Goal: Transaction & Acquisition: Purchase product/service

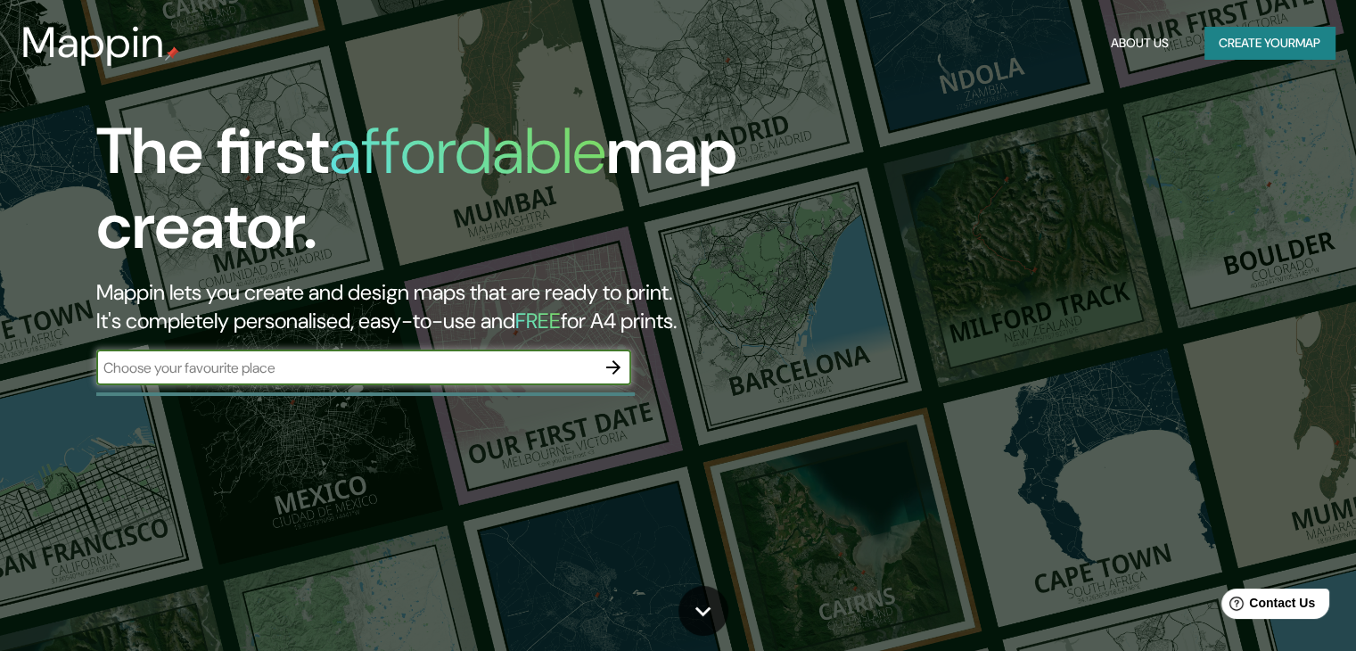
click at [211, 377] on input "text" at bounding box center [345, 367] width 499 height 20
click at [211, 373] on input "text" at bounding box center [345, 367] width 499 height 20
type input "terminal de omnibus de asuncion"
click at [608, 363] on icon "button" at bounding box center [612, 367] width 21 height 21
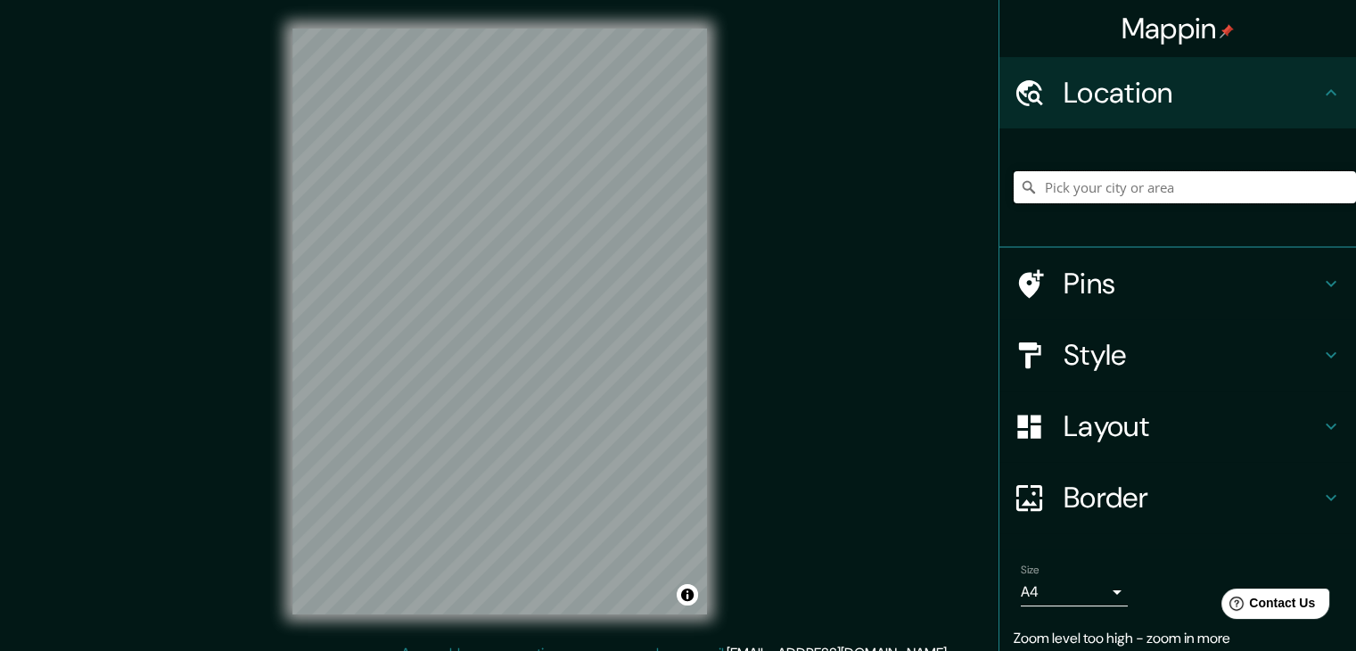
click at [1129, 180] on input "Pick your city or area" at bounding box center [1184, 187] width 342 height 32
click at [1126, 197] on input "Pick your city or area" at bounding box center [1184, 187] width 342 height 32
click at [1321, 81] on div "Location" at bounding box center [1177, 92] width 357 height 71
click at [1147, 192] on input "Pick your city or area" at bounding box center [1184, 187] width 342 height 32
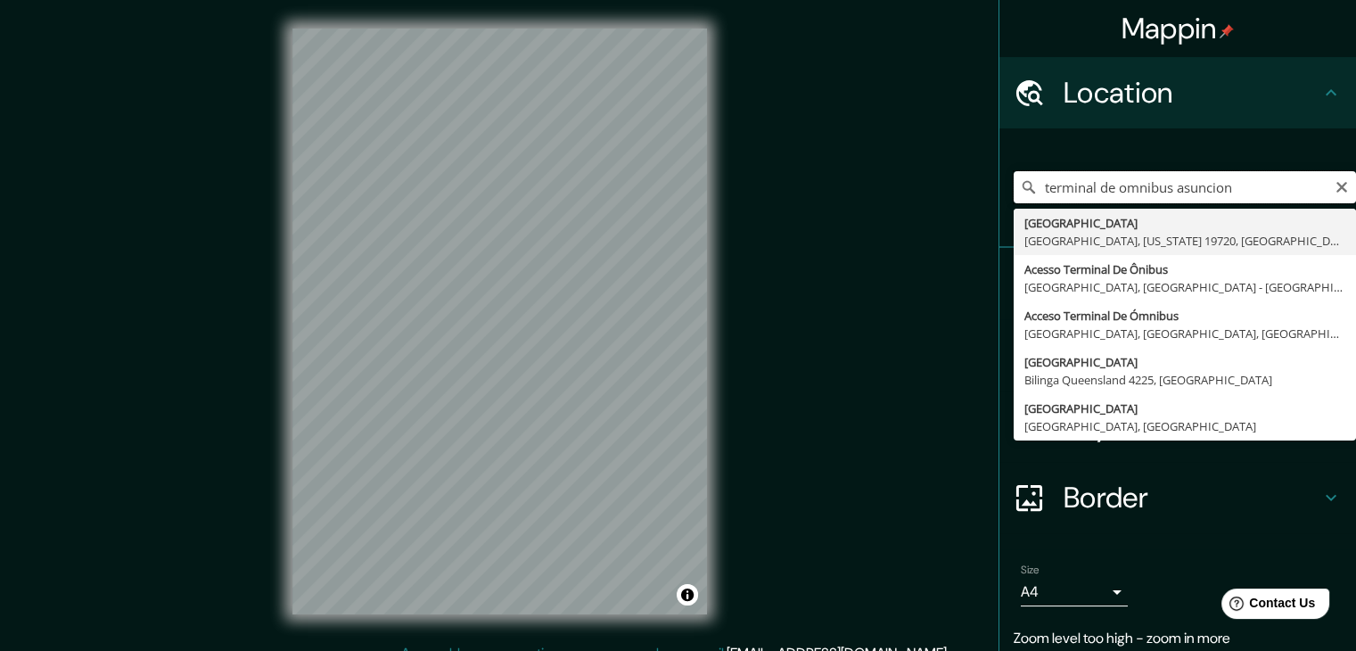
click at [1137, 190] on input "terminal de omnibus asuncion" at bounding box center [1184, 187] width 342 height 32
click at [1187, 193] on input "terminal de ómnibus asuncion" at bounding box center [1184, 187] width 342 height 32
click at [1250, 188] on input "terminal de ómnibus asunción" at bounding box center [1184, 187] width 342 height 32
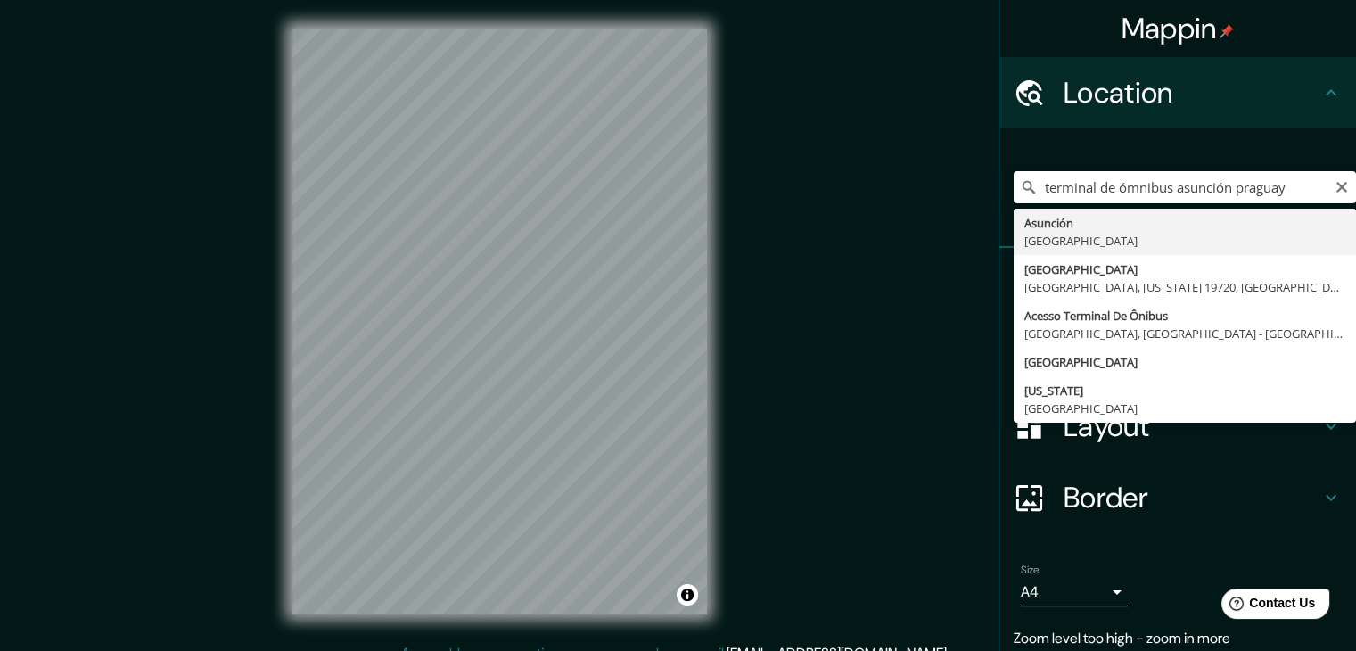
type input "[GEOGRAPHIC_DATA], [GEOGRAPHIC_DATA]"
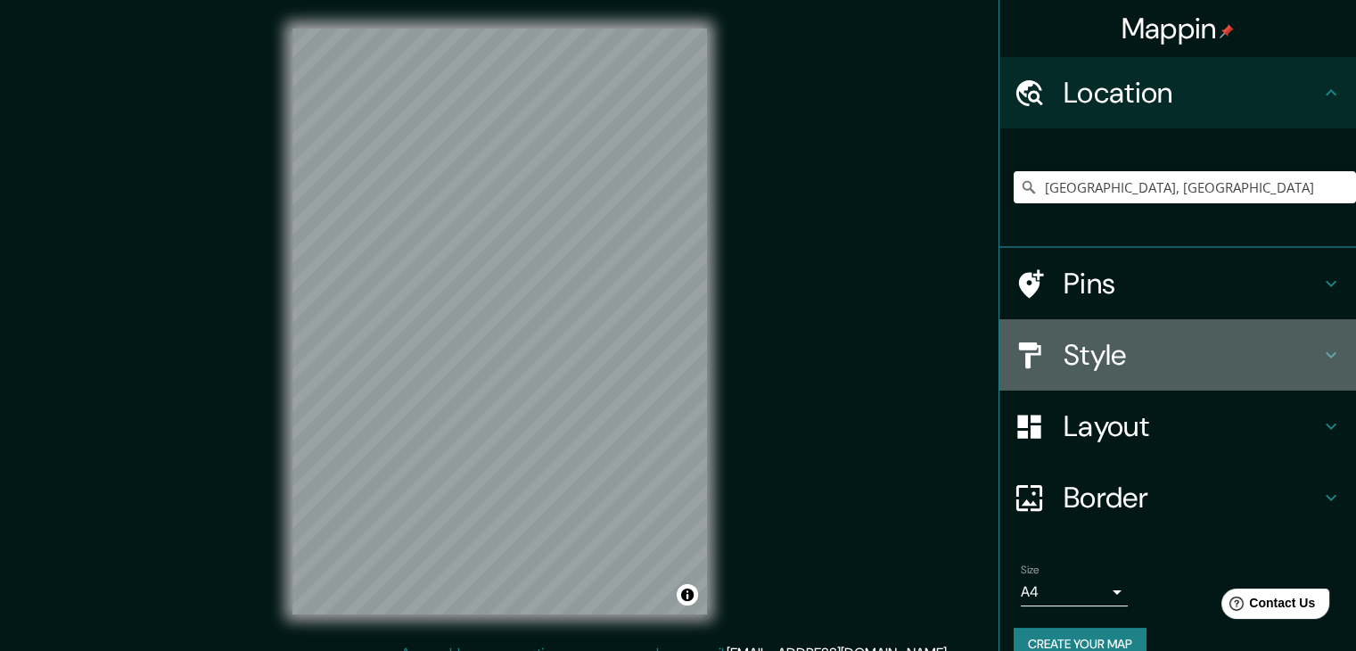
click at [1189, 350] on h4 "Style" at bounding box center [1191, 355] width 257 height 36
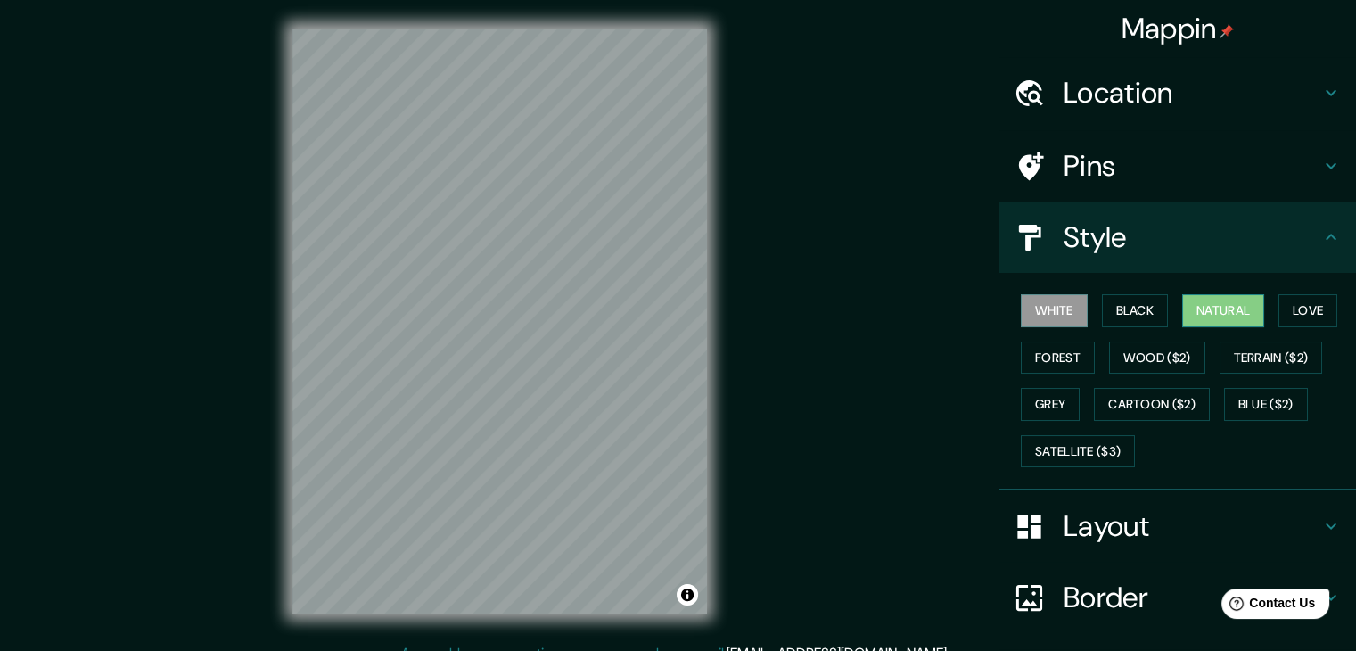
click at [1211, 315] on button "Natural" at bounding box center [1223, 310] width 82 height 33
click at [1155, 86] on h4 "Location" at bounding box center [1191, 93] width 257 height 36
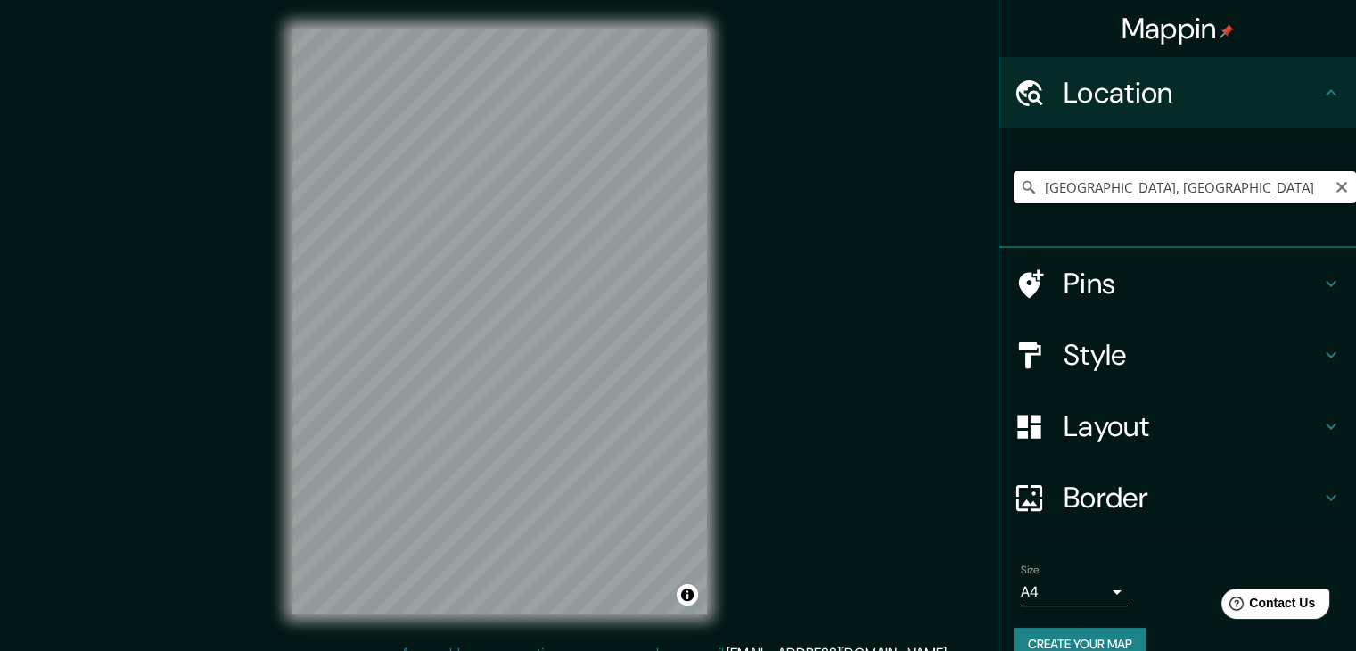
click at [1189, 184] on input "[GEOGRAPHIC_DATA], [GEOGRAPHIC_DATA]" at bounding box center [1184, 187] width 342 height 32
click at [1205, 183] on input "[GEOGRAPHIC_DATA], [GEOGRAPHIC_DATA]" at bounding box center [1184, 187] width 342 height 32
drag, startPoint x: 1203, startPoint y: 182, endPoint x: 1013, endPoint y: 181, distance: 189.8
click at [1013, 181] on div "[GEOGRAPHIC_DATA], [GEOGRAPHIC_DATA]" at bounding box center [1184, 187] width 342 height 32
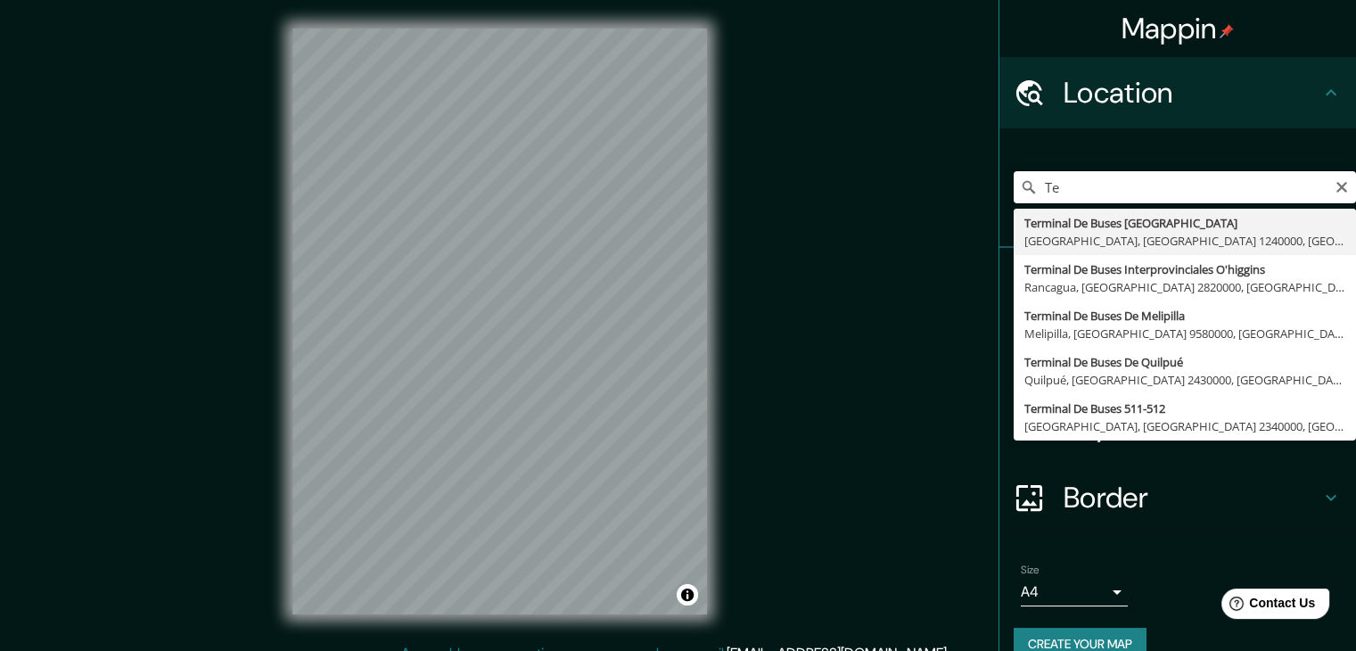
type input "T"
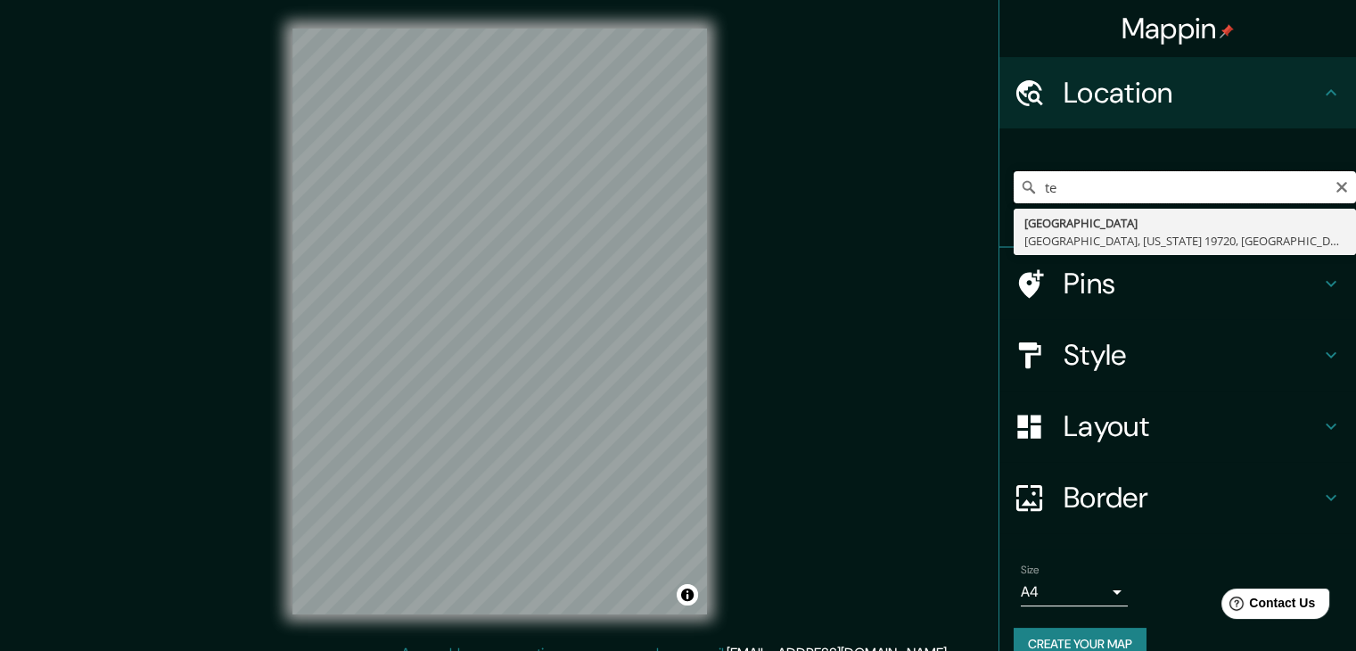
type input "t"
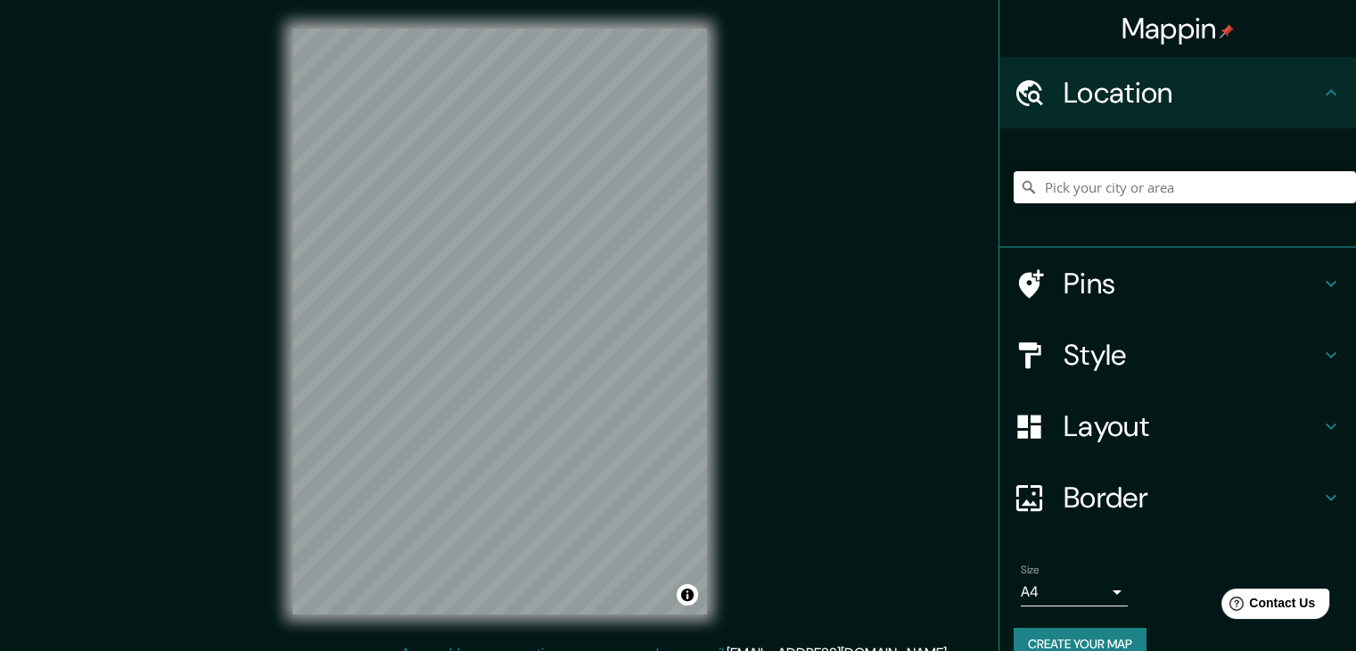
click at [909, 176] on div "Mappin Location Pins Style Layout Border Choose a border. Hint : you can make l…" at bounding box center [678, 335] width 1356 height 671
click at [1076, 184] on input "Pick your city or area" at bounding box center [1184, 187] width 342 height 32
click at [1073, 182] on input "Pick your city or area" at bounding box center [1184, 187] width 342 height 32
type input "Terminal Omnibus, [DATE][GEOGRAPHIC_DATA], [GEOGRAPHIC_DATA], T4000, [GEOGRAPHI…"
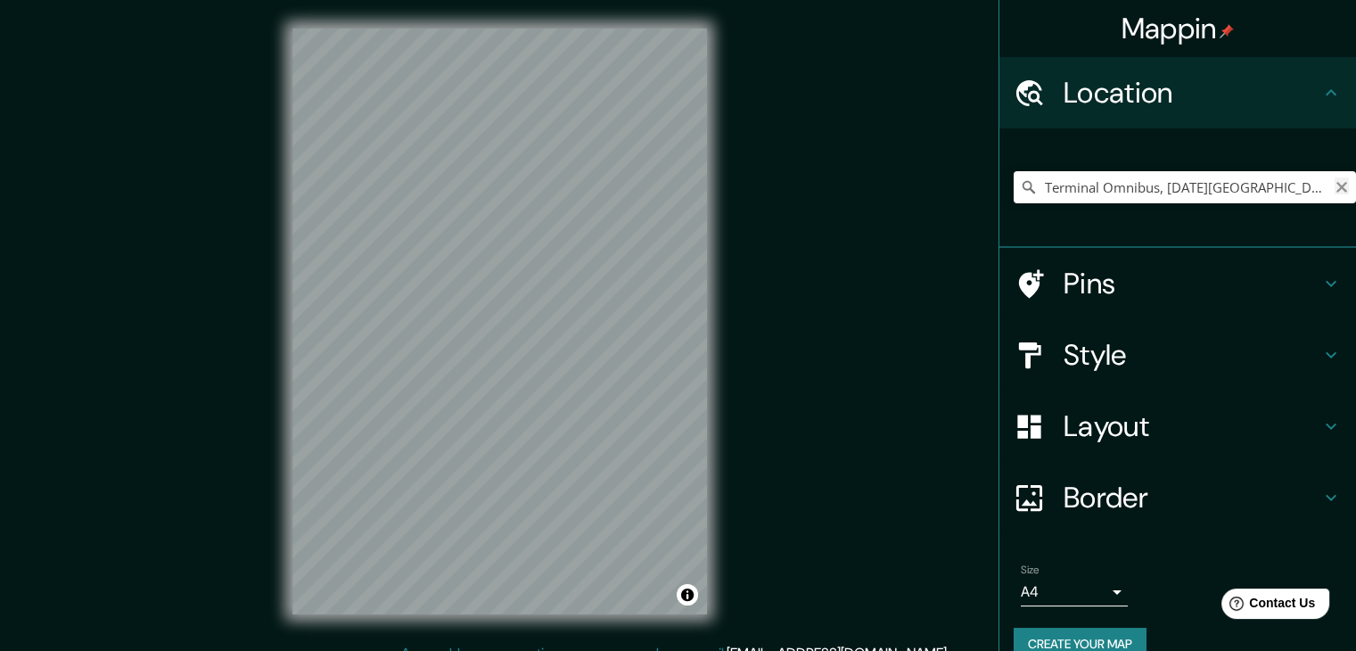
click at [1336, 186] on icon "Clear" at bounding box center [1341, 187] width 11 height 11
click at [1119, 184] on input "Pick your city or area" at bounding box center [1184, 187] width 342 height 32
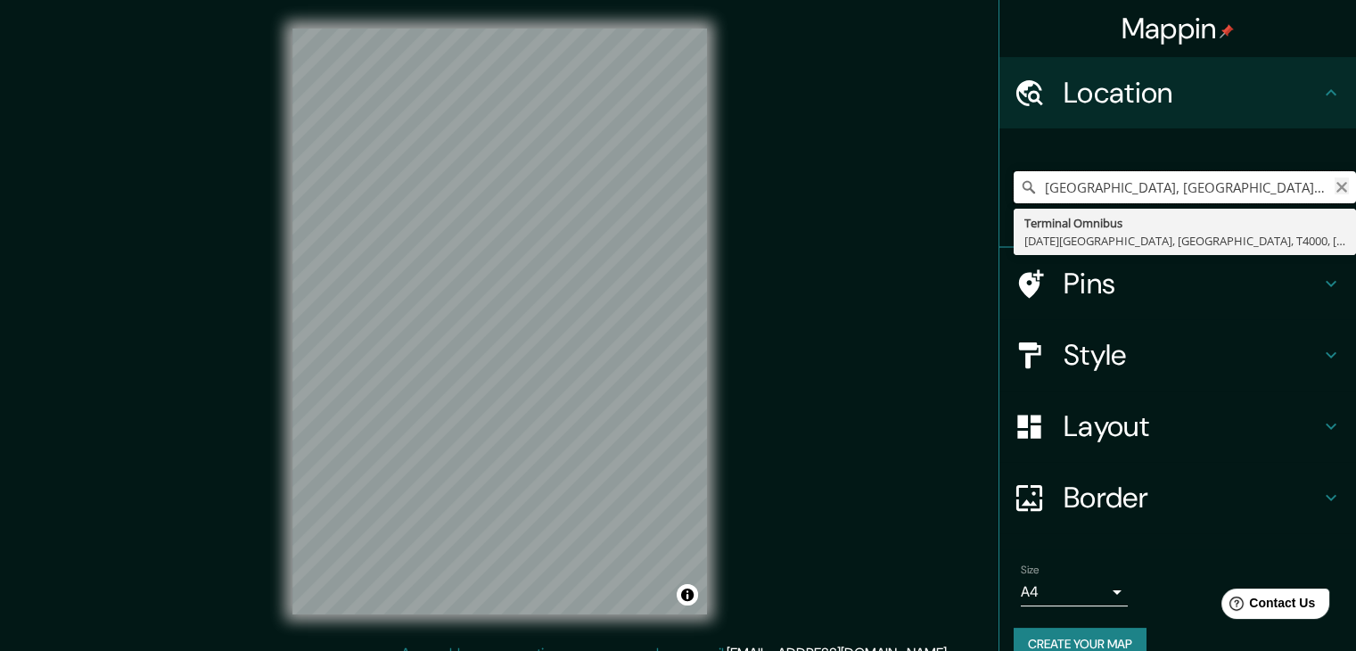
type input "[GEOGRAPHIC_DATA], [GEOGRAPHIC_DATA], [GEOGRAPHIC_DATA]"
click at [1336, 184] on icon "Clear" at bounding box center [1341, 187] width 11 height 11
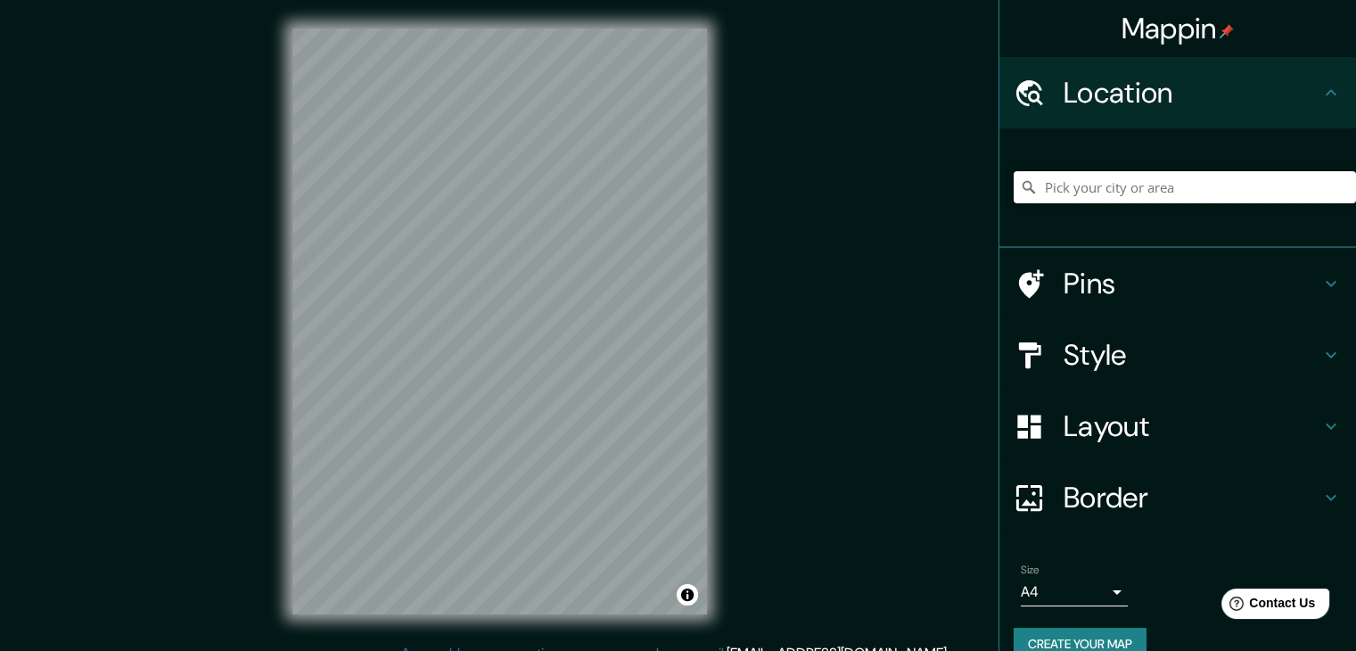
click at [1254, 182] on input "Pick your city or area" at bounding box center [1184, 187] width 342 height 32
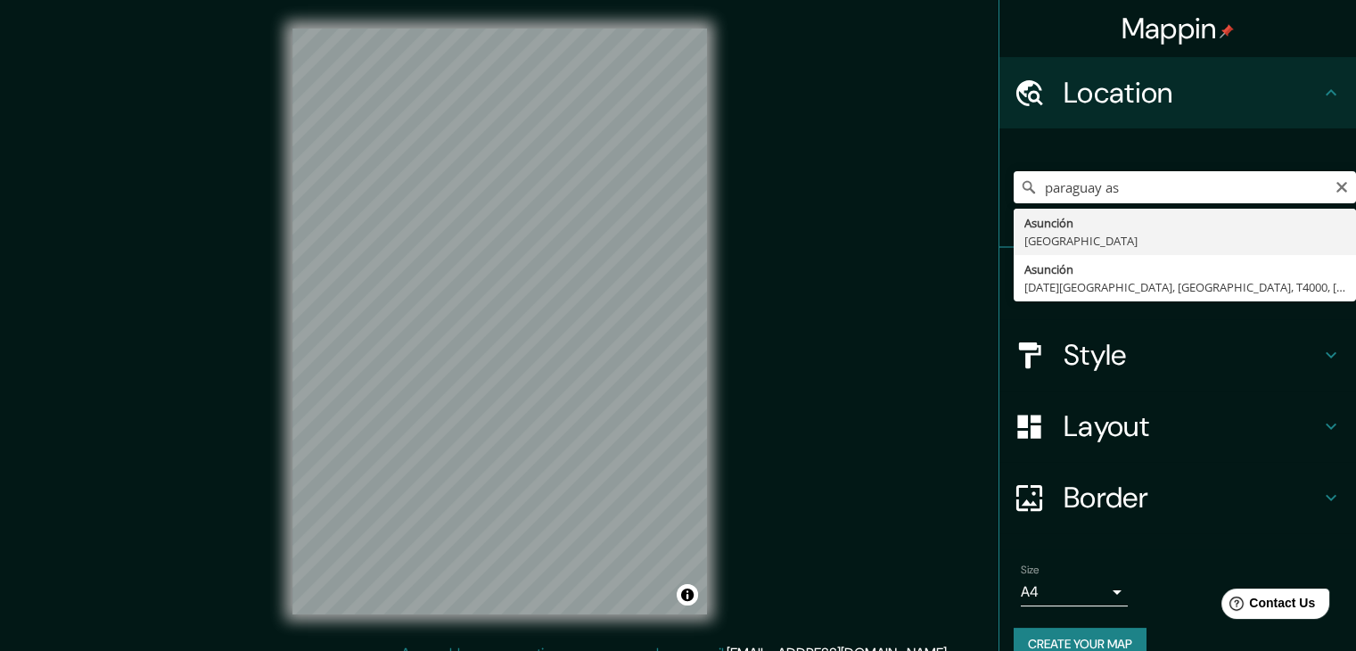
type input "[GEOGRAPHIC_DATA], [GEOGRAPHIC_DATA]"
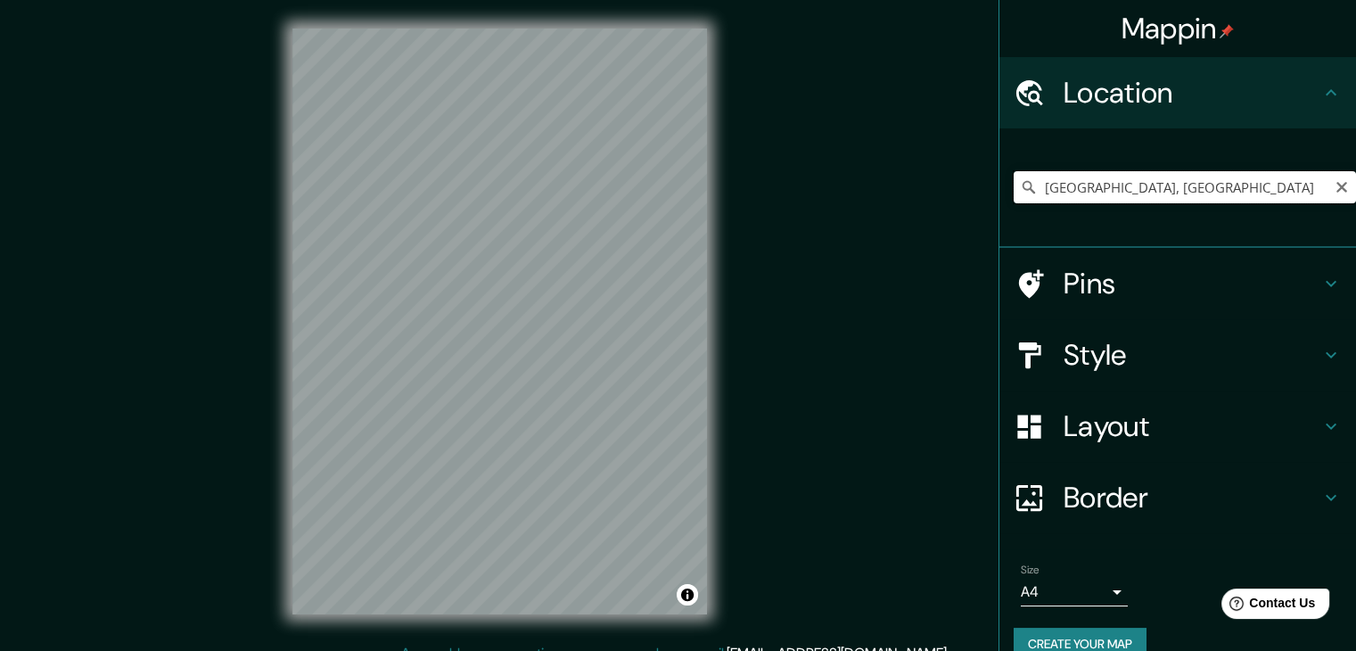
click at [1123, 184] on input "[GEOGRAPHIC_DATA], [GEOGRAPHIC_DATA]" at bounding box center [1184, 187] width 342 height 32
click at [1177, 191] on input "[GEOGRAPHIC_DATA], [GEOGRAPHIC_DATA]" at bounding box center [1184, 187] width 342 height 32
click at [1202, 185] on input "[GEOGRAPHIC_DATA], [GEOGRAPHIC_DATA]" at bounding box center [1184, 187] width 342 height 32
click at [1207, 185] on input "[GEOGRAPHIC_DATA], [GEOGRAPHIC_DATA]" at bounding box center [1184, 187] width 342 height 32
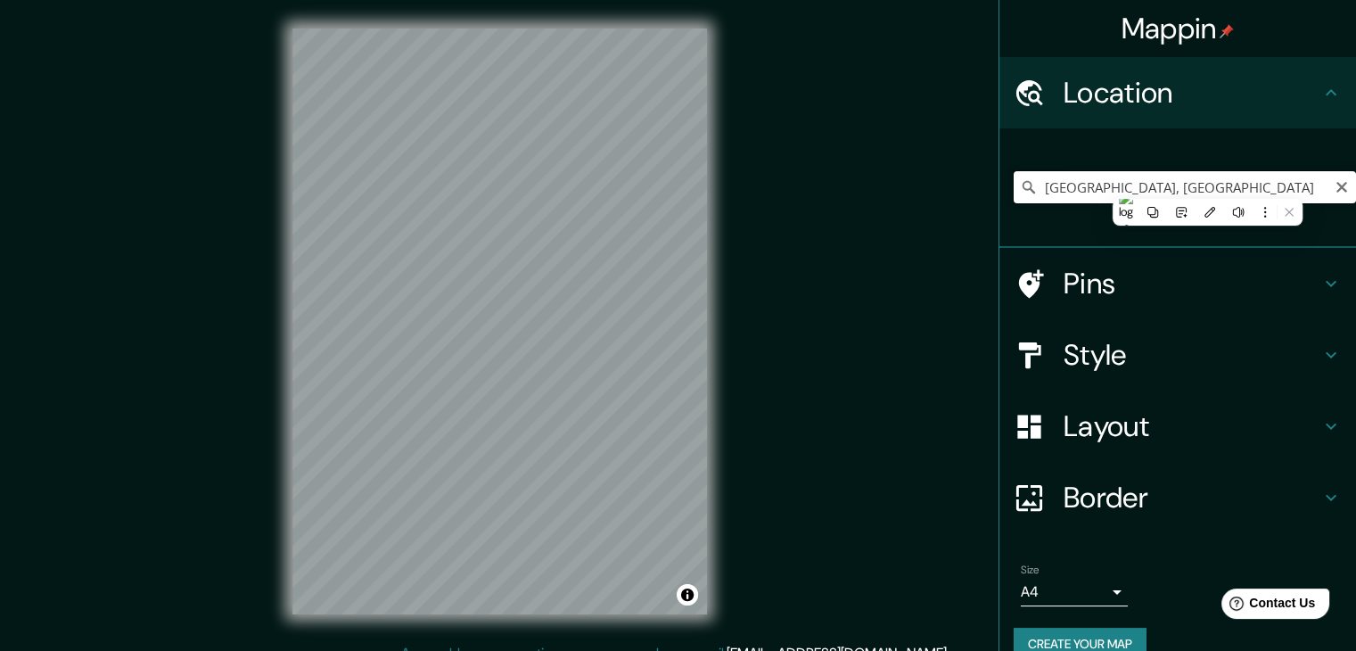
click at [1207, 185] on input "[GEOGRAPHIC_DATA], [GEOGRAPHIC_DATA]" at bounding box center [1184, 187] width 342 height 32
click at [724, 281] on div "© Mapbox © OpenStreetMap Improve this map" at bounding box center [499, 321] width 471 height 643
click at [267, 361] on div "© Mapbox © OpenStreetMap Improve this map" at bounding box center [499, 321] width 471 height 643
click at [1053, 176] on input "Pick your city or area" at bounding box center [1184, 187] width 342 height 32
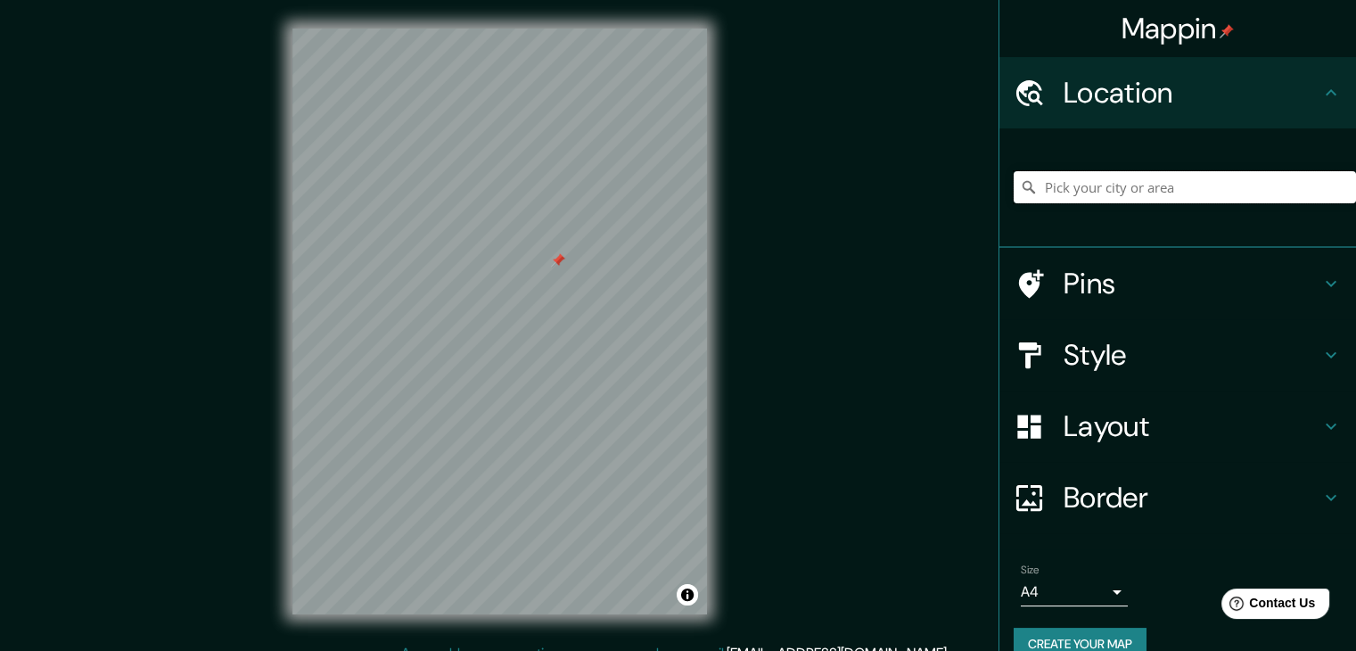
click at [1078, 191] on input "Pick your city or area" at bounding box center [1184, 187] width 342 height 32
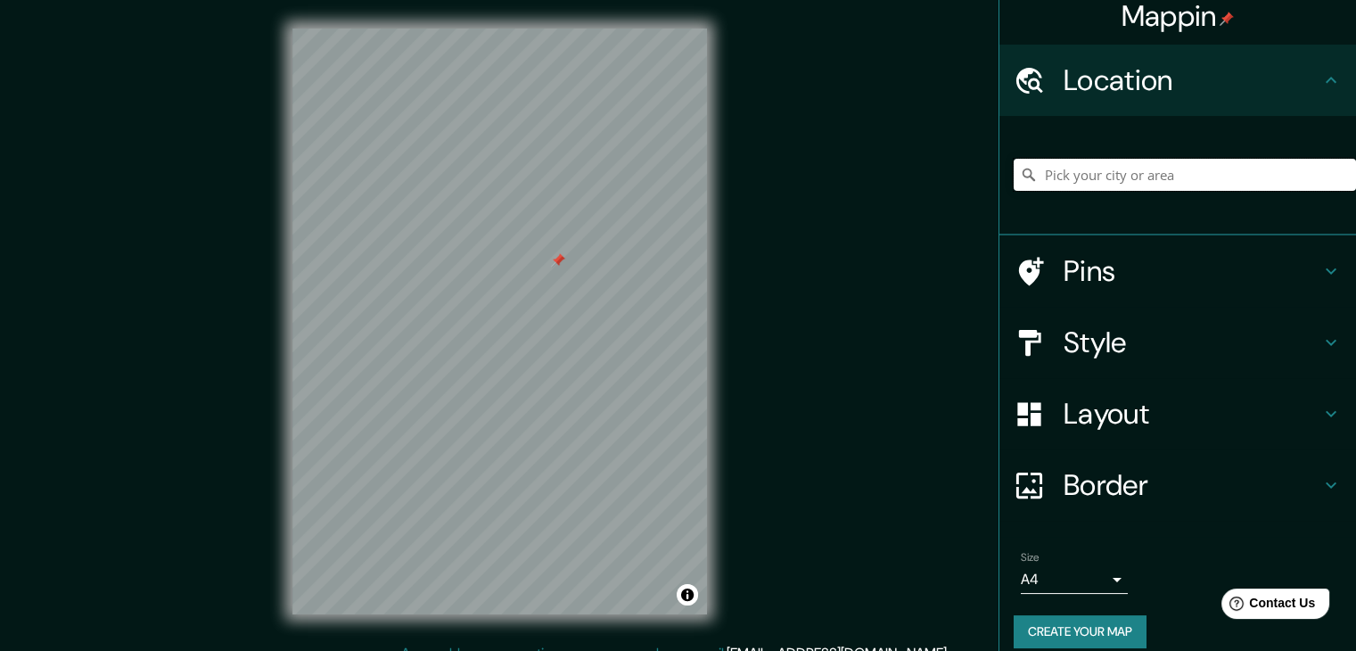
scroll to position [30, 0]
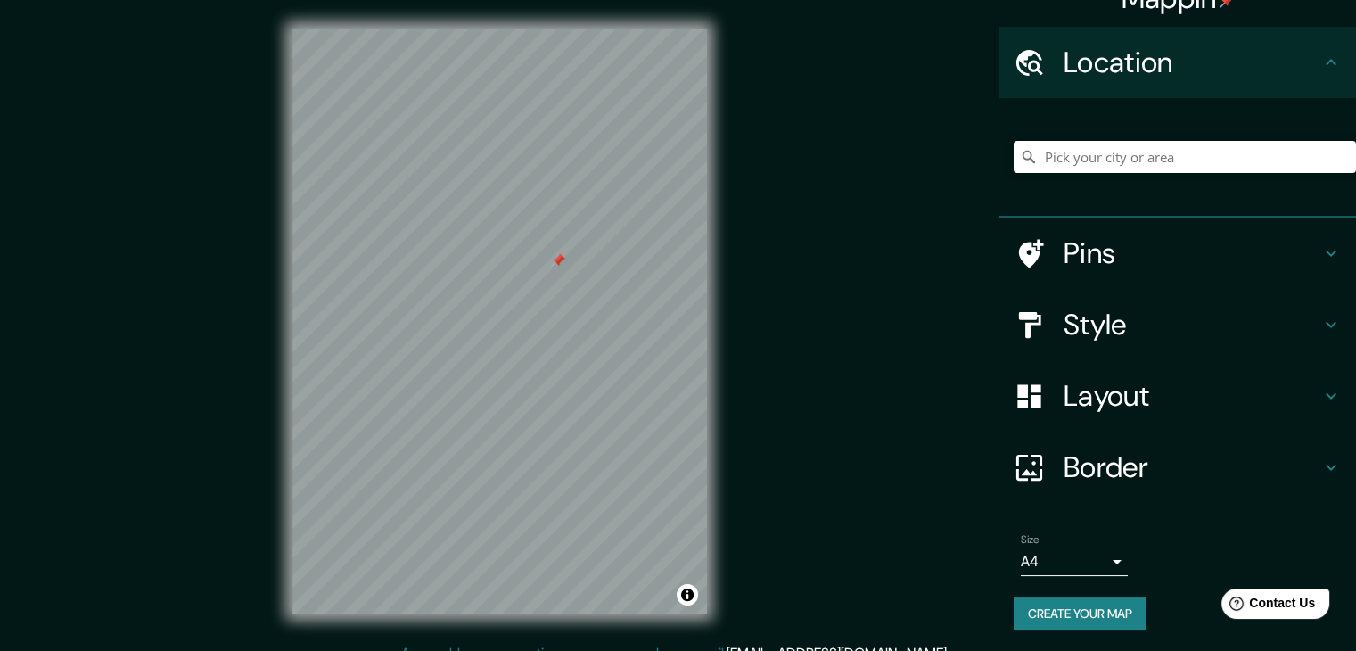
click at [1098, 567] on body "Mappin Location Pins Style Layout Border Choose a border. Hint : you can make l…" at bounding box center [678, 325] width 1356 height 651
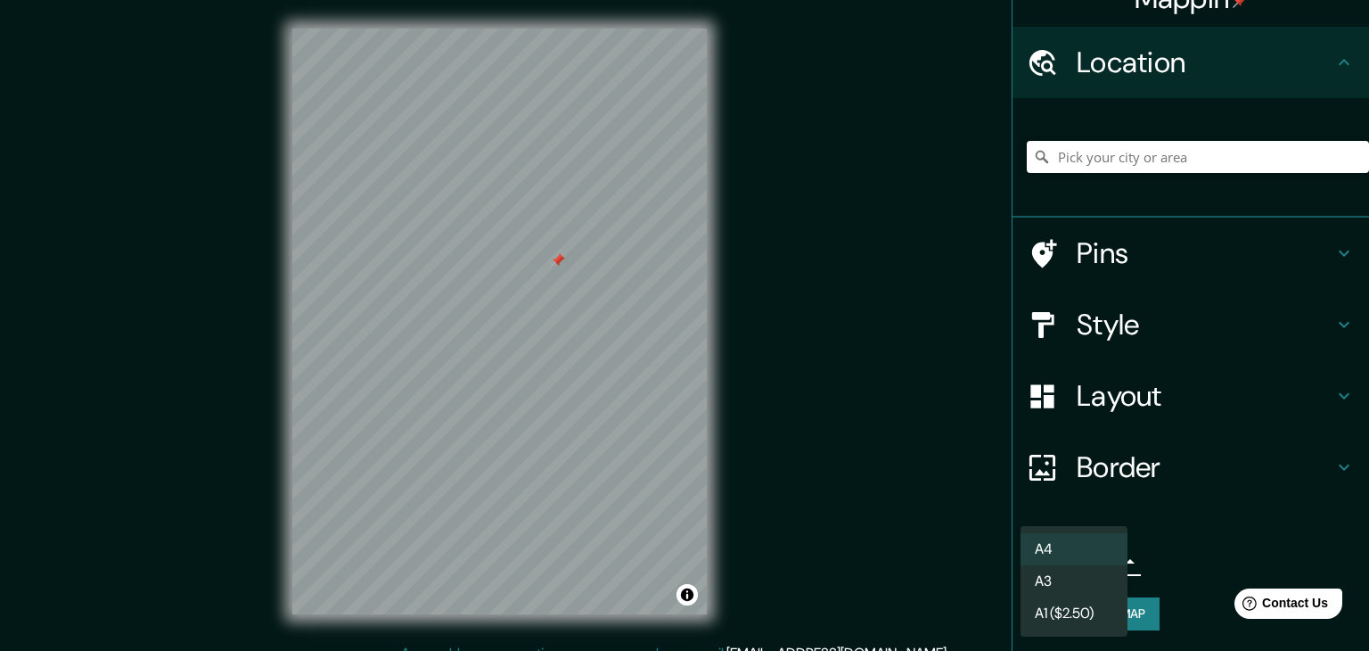
click at [1086, 583] on li "A3" at bounding box center [1073, 581] width 107 height 32
type input "a4"
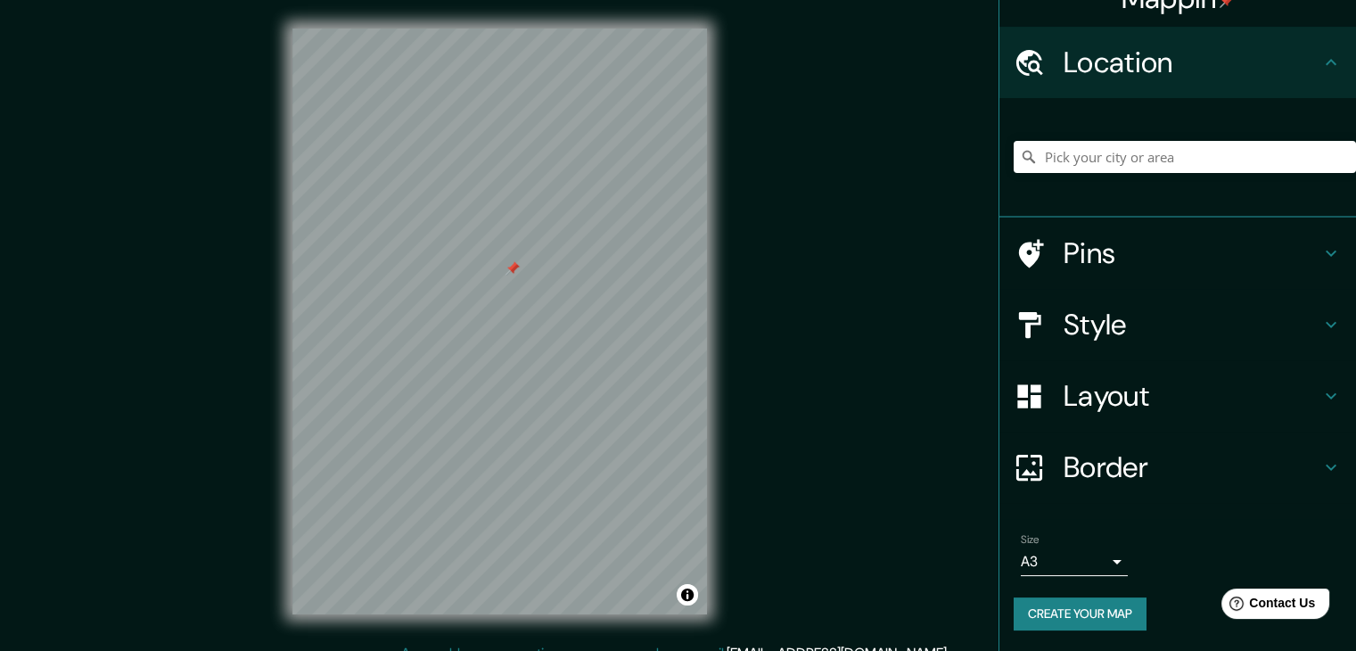
click at [793, 254] on div "Mappin Location Pins Style Layout Border Choose a border. Hint : you can make l…" at bounding box center [678, 335] width 1356 height 671
click at [1098, 160] on input "Pick your city or area" at bounding box center [1184, 157] width 342 height 32
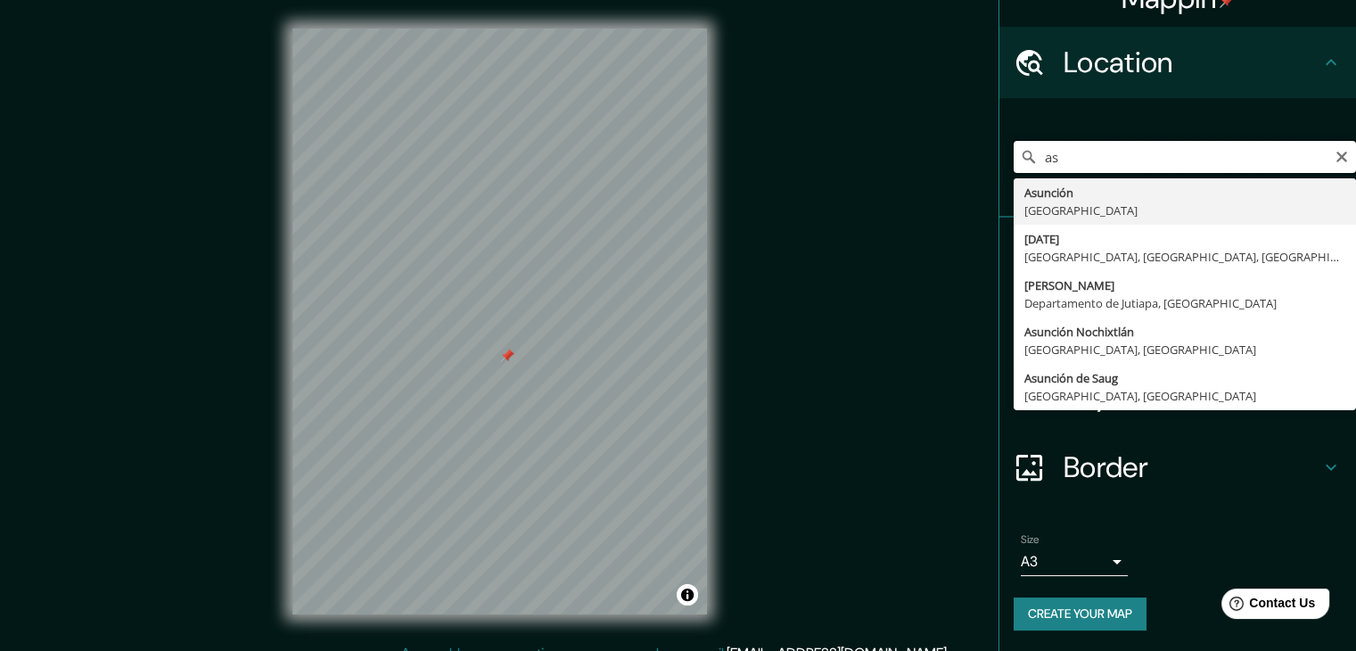
type input "a"
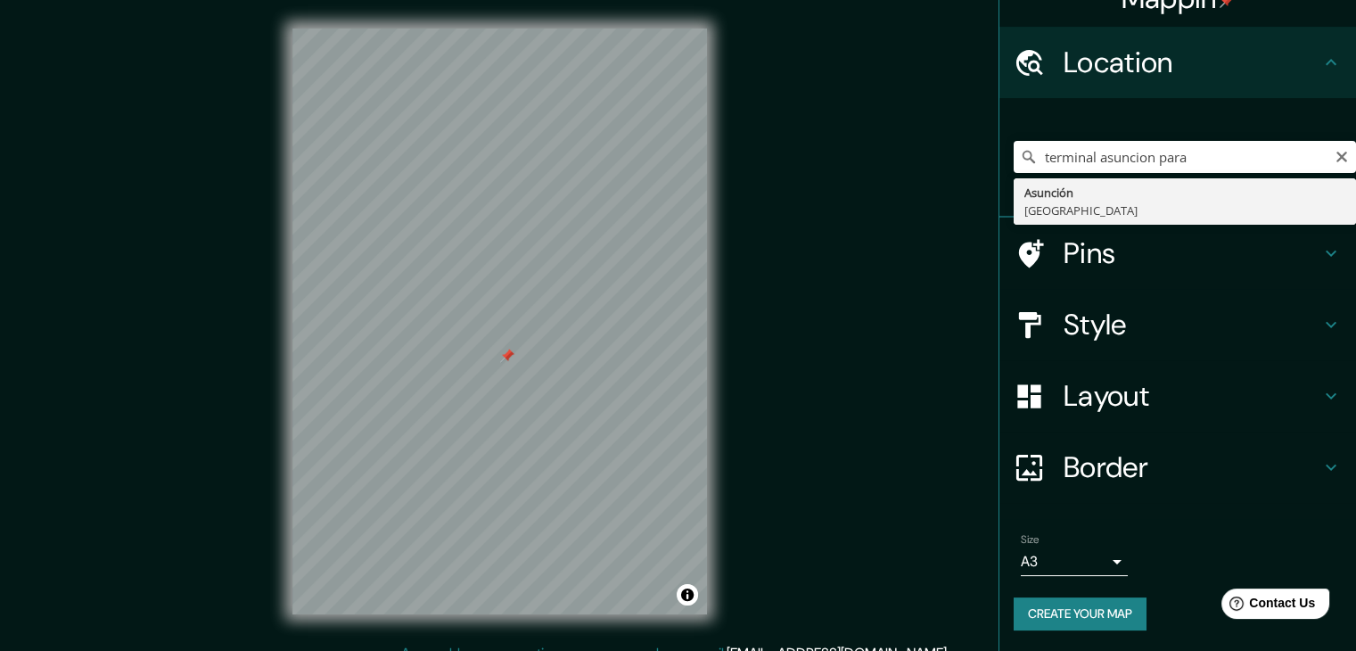
type input "[GEOGRAPHIC_DATA], [GEOGRAPHIC_DATA]"
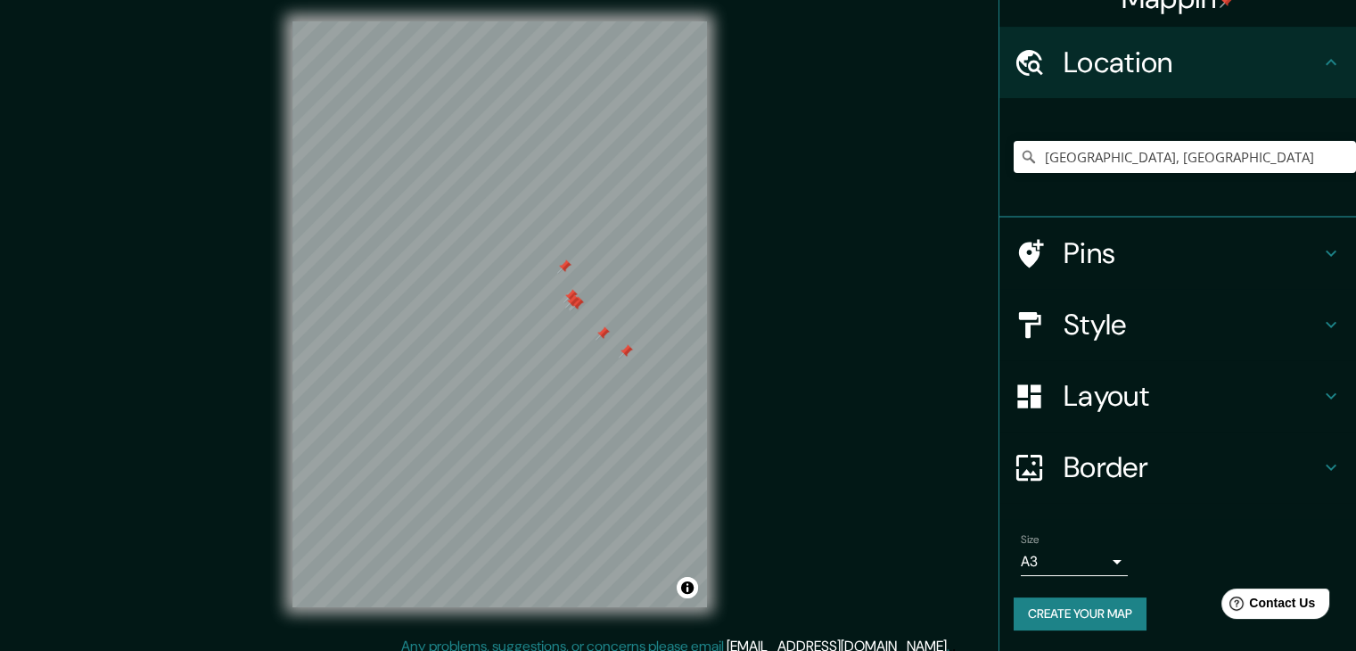
scroll to position [20, 0]
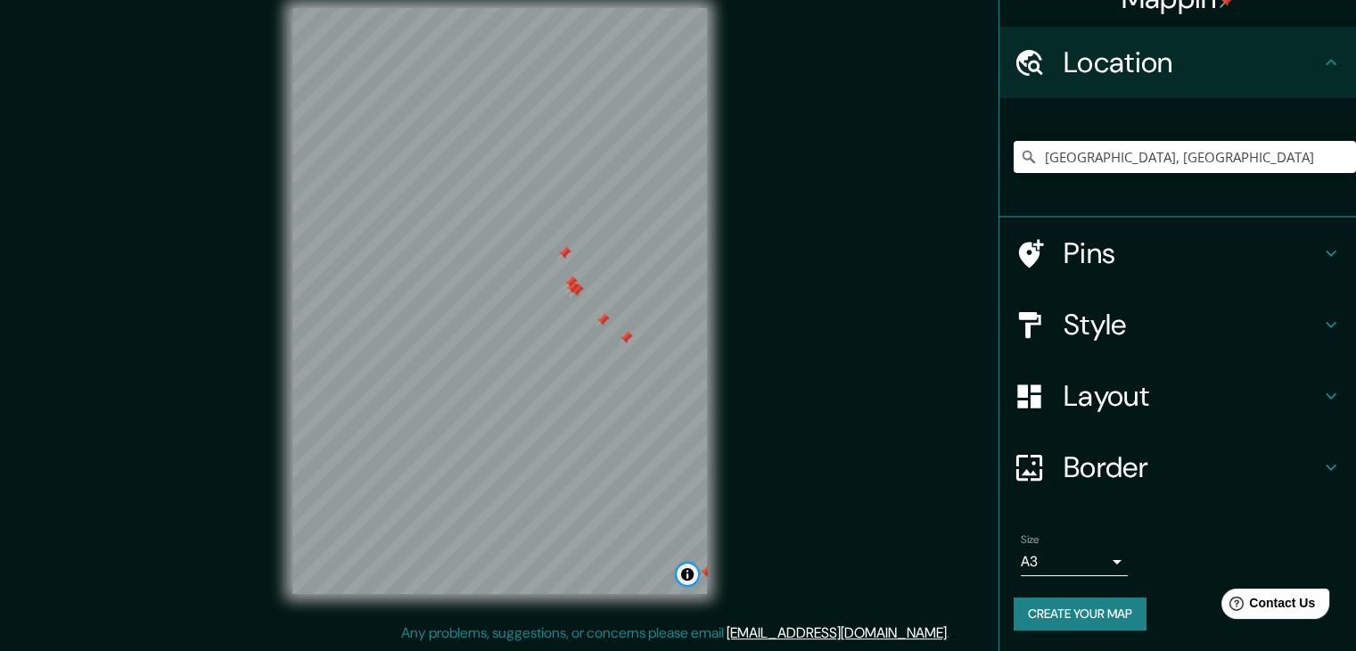
click at [692, 574] on button "Toggle attribution" at bounding box center [686, 573] width 21 height 21
drag, startPoint x: 692, startPoint y: 574, endPoint x: 679, endPoint y: 570, distance: 13.2
click at [685, 572] on button "Toggle attribution" at bounding box center [686, 573] width 21 height 21
click at [684, 582] on button "Toggle attribution" at bounding box center [686, 573] width 21 height 21
click at [643, 574] on link "Improve this map" at bounding box center [629, 574] width 88 height 12
